Goal: Transaction & Acquisition: Subscribe to service/newsletter

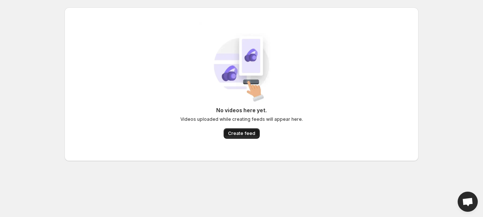
click at [241, 135] on span "Create feed" at bounding box center [241, 133] width 27 height 6
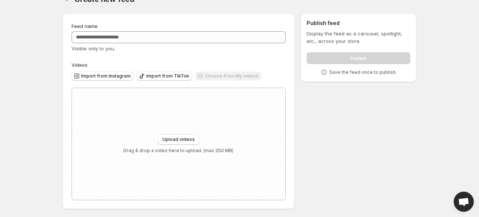
scroll to position [16, 0]
click at [183, 138] on span "Upload videos" at bounding box center [179, 138] width 32 height 6
type input "**********"
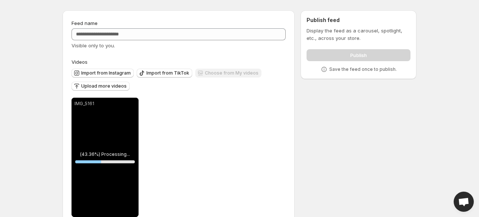
scroll to position [0, 0]
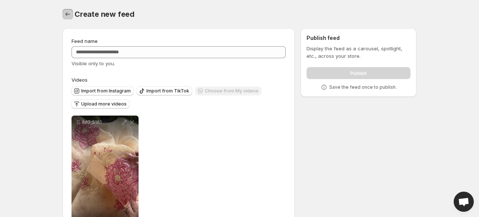
click at [65, 16] on icon "Settings" at bounding box center [67, 13] width 7 height 7
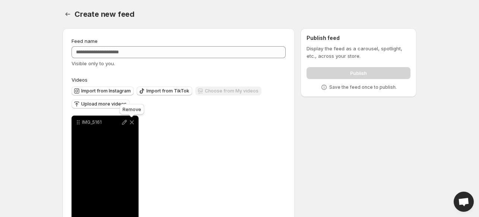
click at [131, 122] on icon at bounding box center [132, 122] width 4 height 4
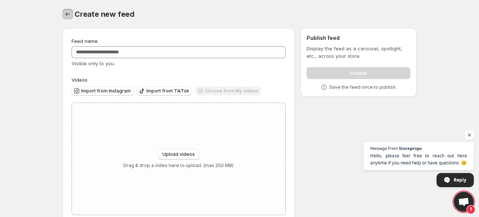
click at [67, 12] on icon "Settings" at bounding box center [67, 13] width 7 height 7
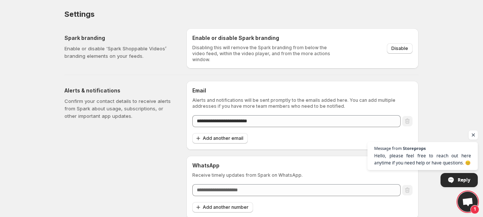
click at [472, 136] on span "Open chat" at bounding box center [473, 134] width 9 height 9
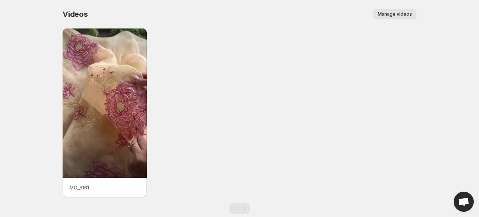
click at [400, 13] on span "Manage videos" at bounding box center [395, 14] width 34 height 6
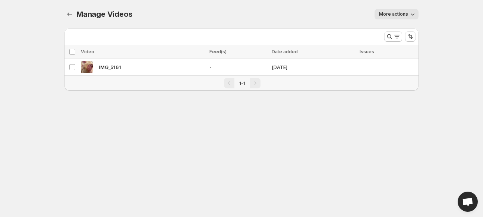
click at [400, 13] on span "More actions" at bounding box center [393, 14] width 29 height 6
click at [403, 33] on span "Regenerate missing previews" at bounding box center [414, 29] width 69 height 7
click at [77, 15] on span "Manage Videos" at bounding box center [104, 14] width 56 height 9
click at [68, 15] on icon "Manage Videos" at bounding box center [69, 14] width 5 height 4
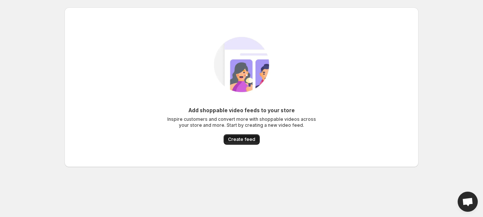
click at [250, 138] on span "Create feed" at bounding box center [241, 139] width 27 height 6
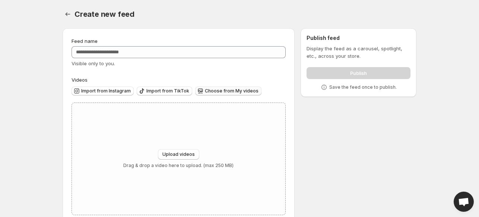
click at [227, 89] on span "Choose from My videos" at bounding box center [232, 91] width 54 height 6
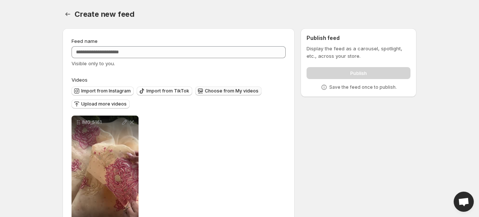
scroll to position [36, 0]
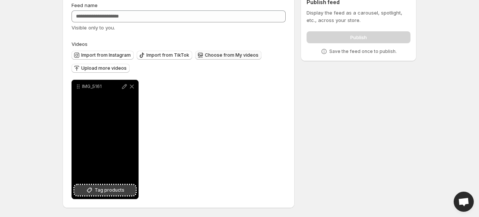
click at [110, 190] on span "Tag products" at bounding box center [110, 189] width 30 height 7
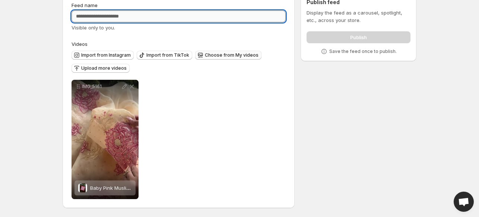
click at [105, 12] on input "Feed name" at bounding box center [179, 16] width 214 height 12
type input "****"
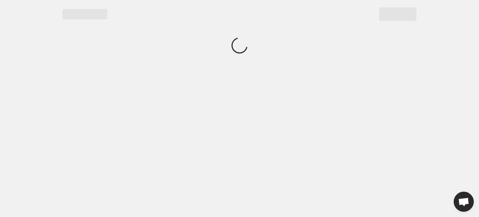
scroll to position [0, 0]
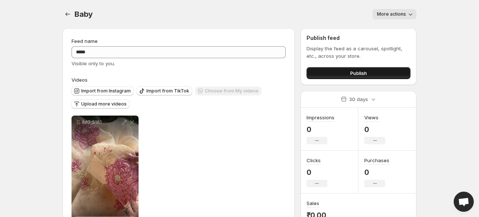
click at [343, 72] on button "Publish" at bounding box center [359, 73] width 104 height 12
click at [377, 69] on button "Publish" at bounding box center [359, 73] width 104 height 12
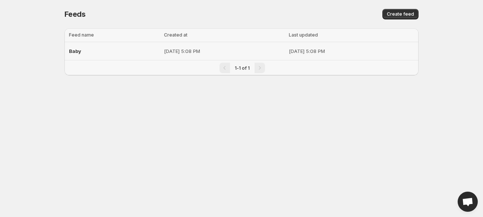
click at [164, 49] on p "[DATE] 5:08 PM" at bounding box center [224, 50] width 120 height 7
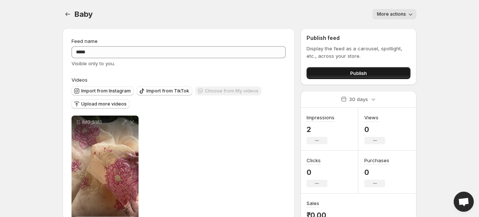
click at [367, 75] on button "Publish" at bounding box center [359, 73] width 104 height 12
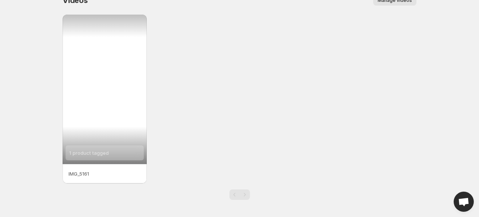
scroll to position [14, 0]
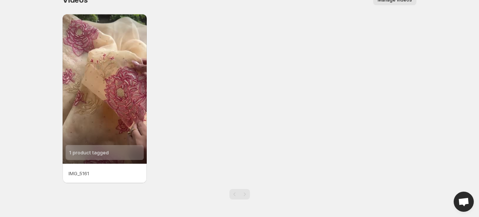
click at [89, 174] on p "IMG_5161" at bounding box center [105, 173] width 72 height 7
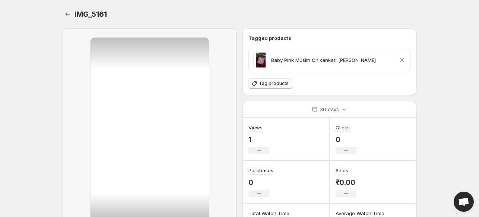
click at [276, 83] on span "Tag products" at bounding box center [274, 84] width 30 height 6
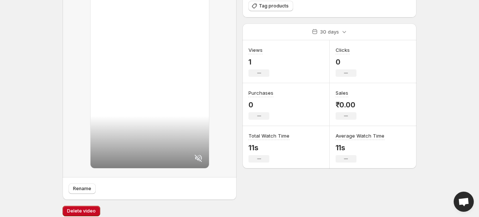
scroll to position [84, 0]
